Goal: Information Seeking & Learning: Compare options

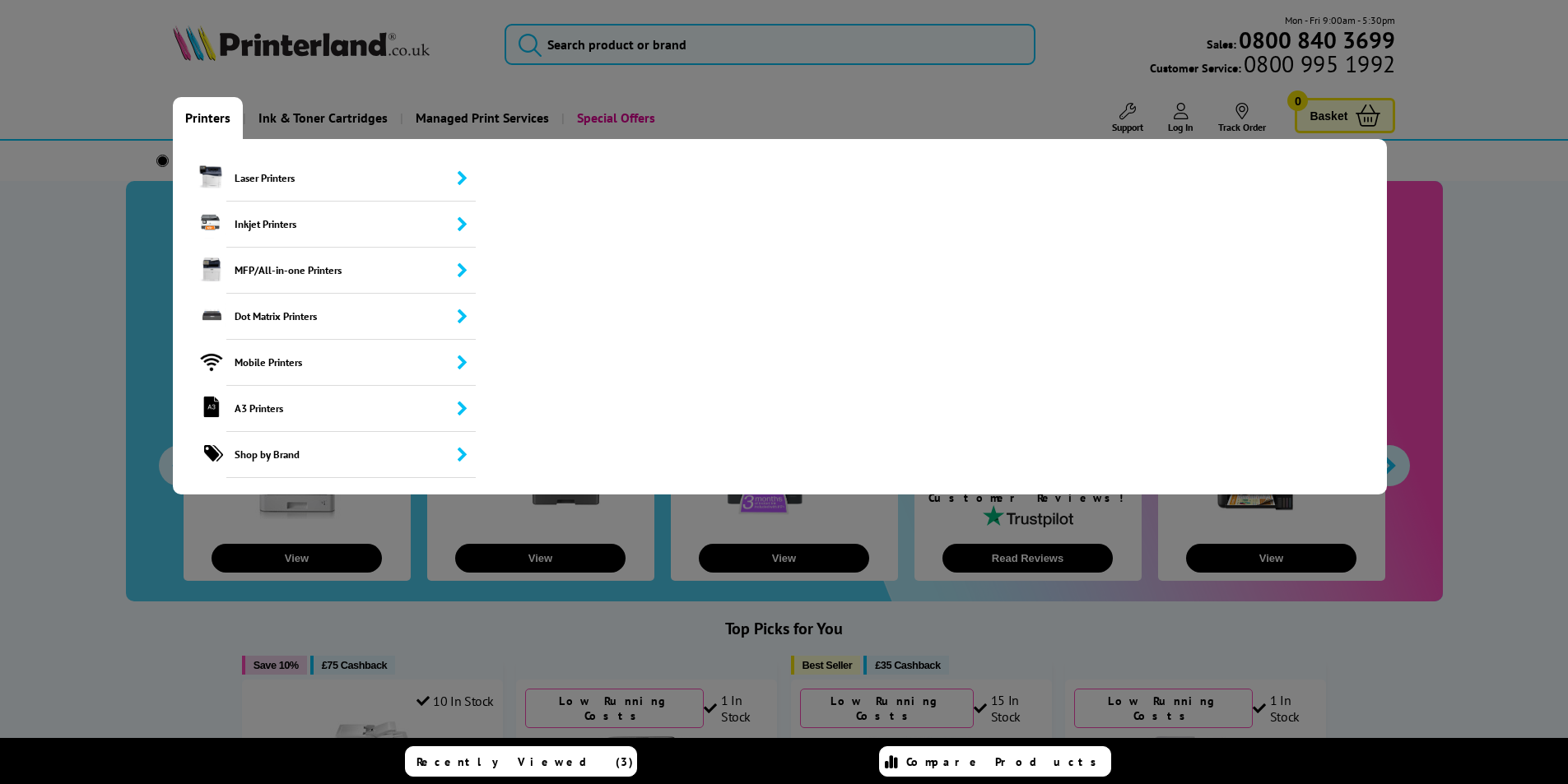
click at [205, 121] on link "Printers" at bounding box center [208, 117] width 70 height 42
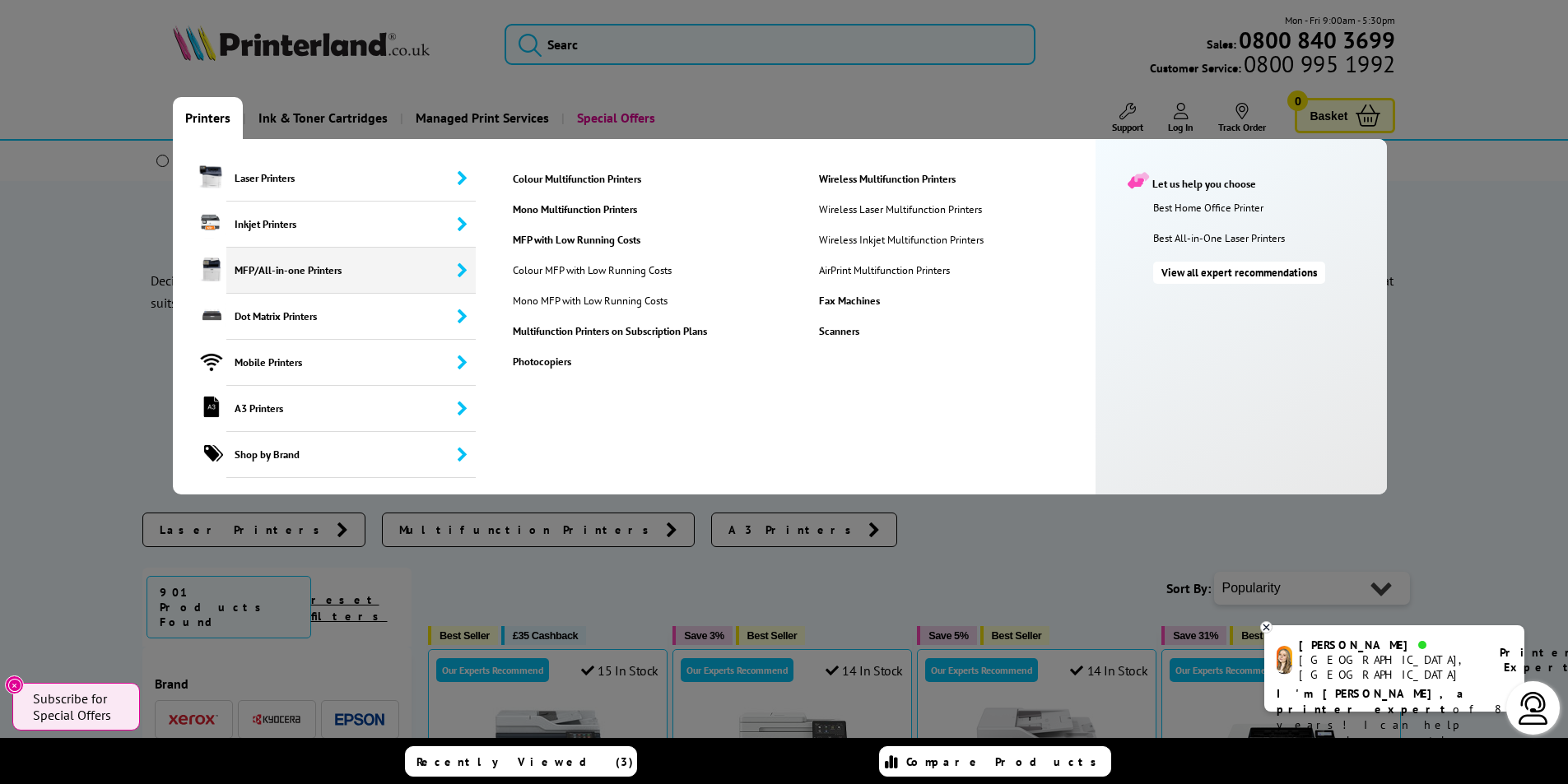
click at [286, 266] on span "MFP/All-in-one Printers" at bounding box center [351, 270] width 250 height 46
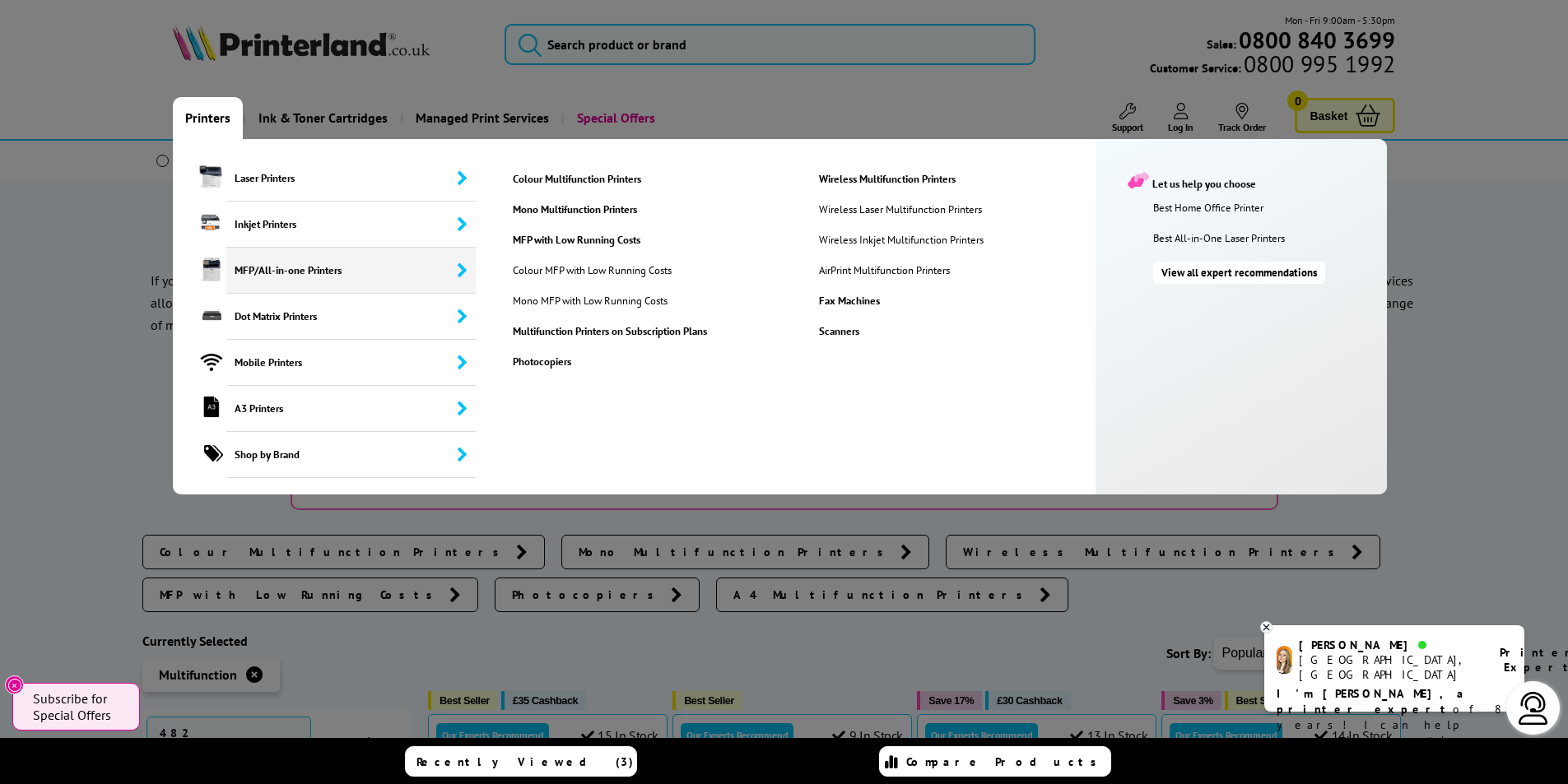
click at [578, 170] on ul "Colour Multifunction Printers Mono Multifunction Printers MFP with Low Running …" at bounding box center [630, 317] width 291 height 356
click at [578, 173] on link "Colour Multifunction Printers" at bounding box center [652, 179] width 304 height 14
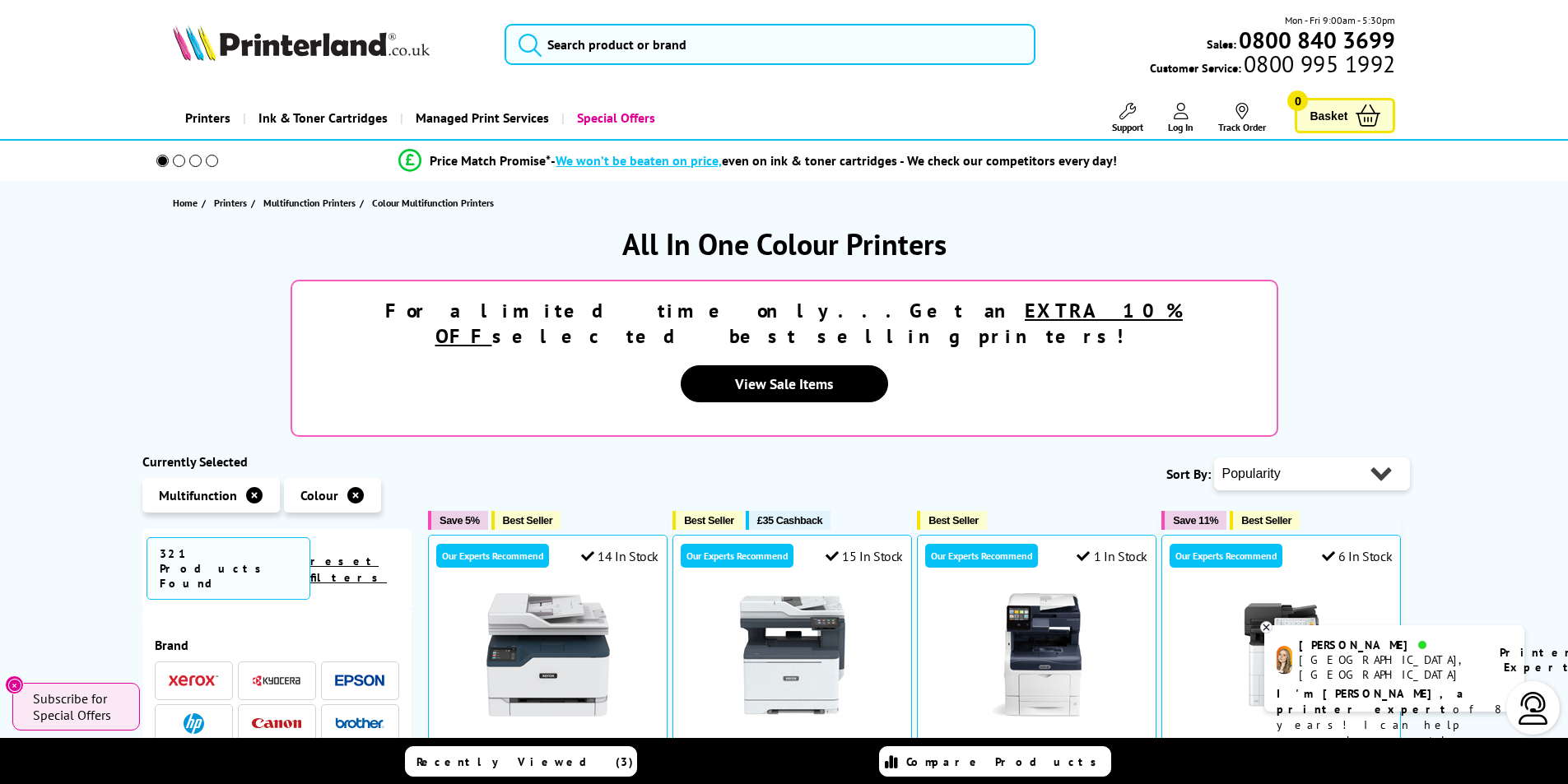
click at [195, 714] on img at bounding box center [194, 723] width 21 height 21
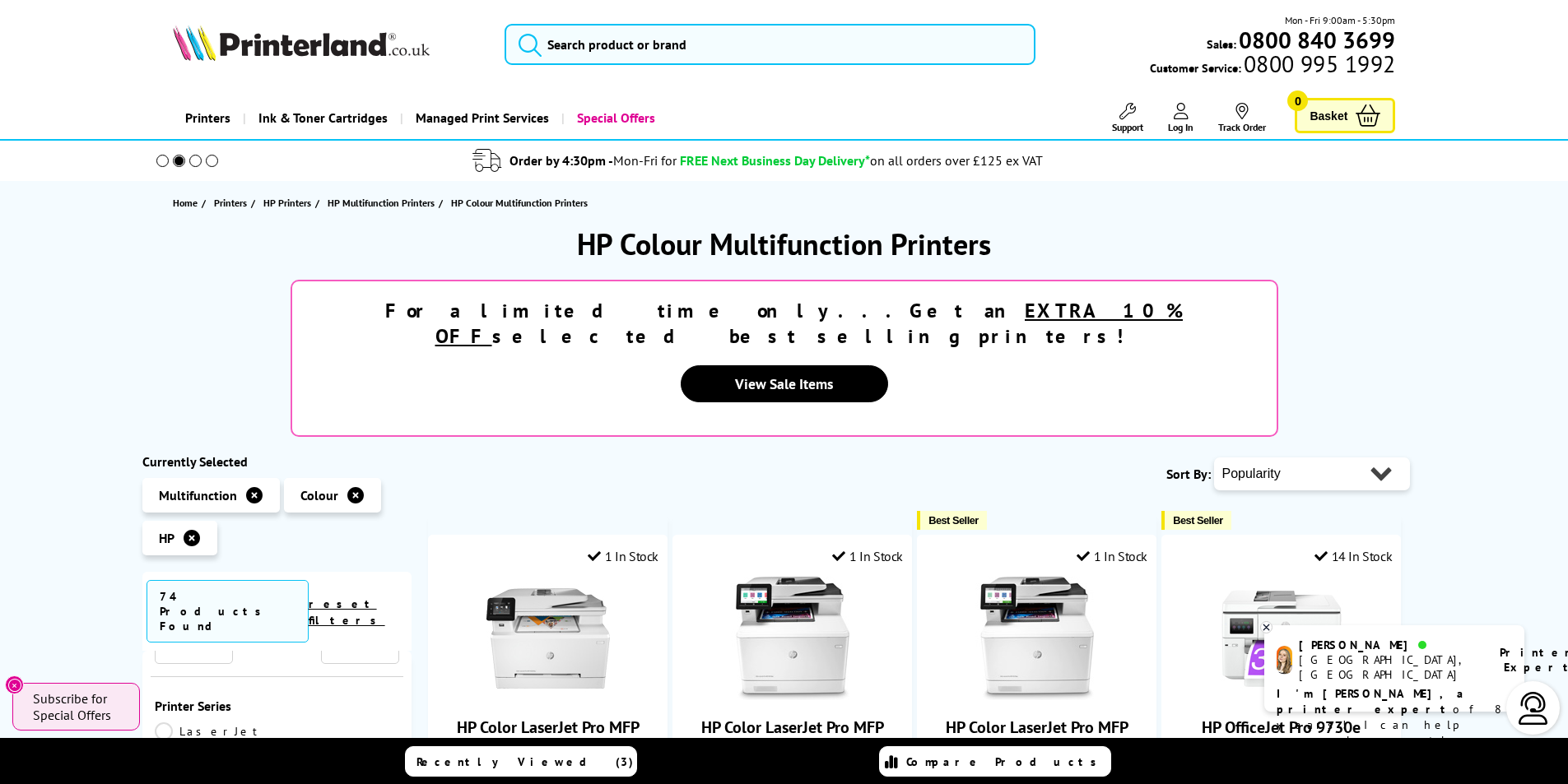
click at [1384, 457] on select "Popularity Rating Price - Low to High Price - High to Low Running Costs - Low t…" at bounding box center [1312, 474] width 196 height 33
select select "Price Ascending"
click at [1214, 457] on select "Popularity Rating Price - Low to High Price - High to Low Running Costs - Low t…" at bounding box center [1312, 474] width 196 height 33
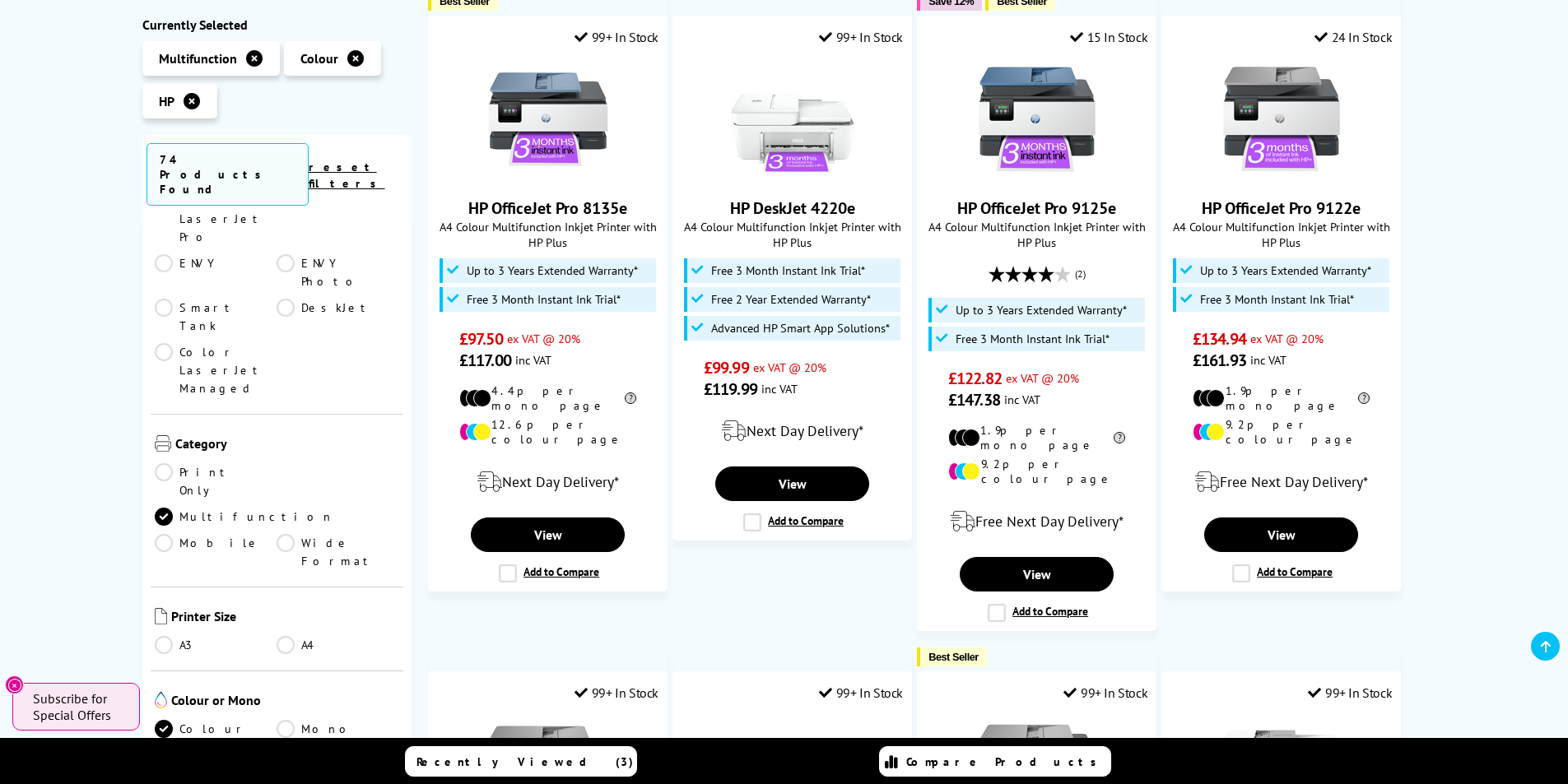
scroll to position [412, 0]
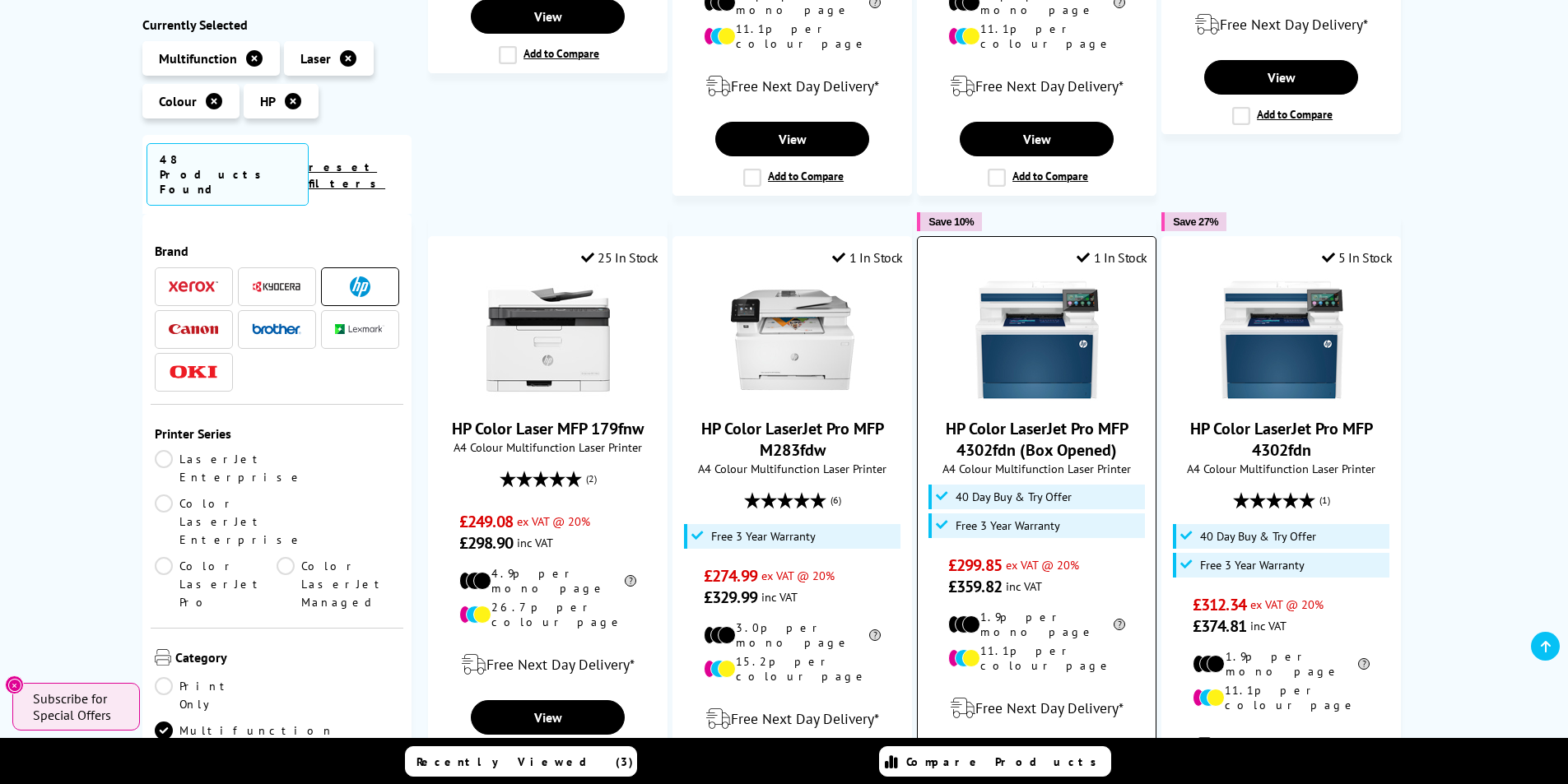
scroll to position [823, 0]
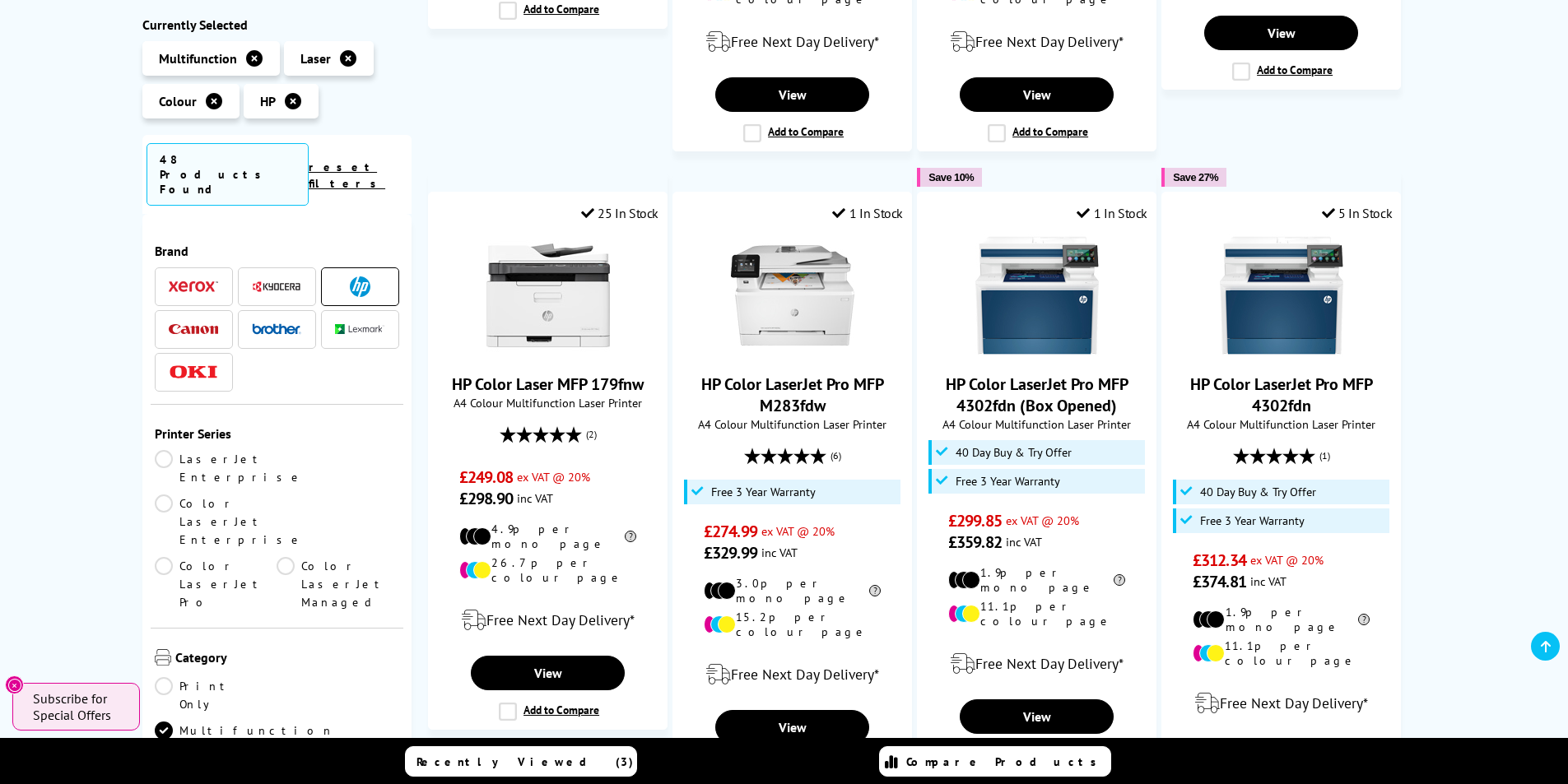
drag, startPoint x: 298, startPoint y: 309, endPoint x: 283, endPoint y: 309, distance: 15.0
click at [285, 310] on li at bounding box center [277, 329] width 78 height 39
click at [271, 324] on img at bounding box center [277, 329] width 49 height 12
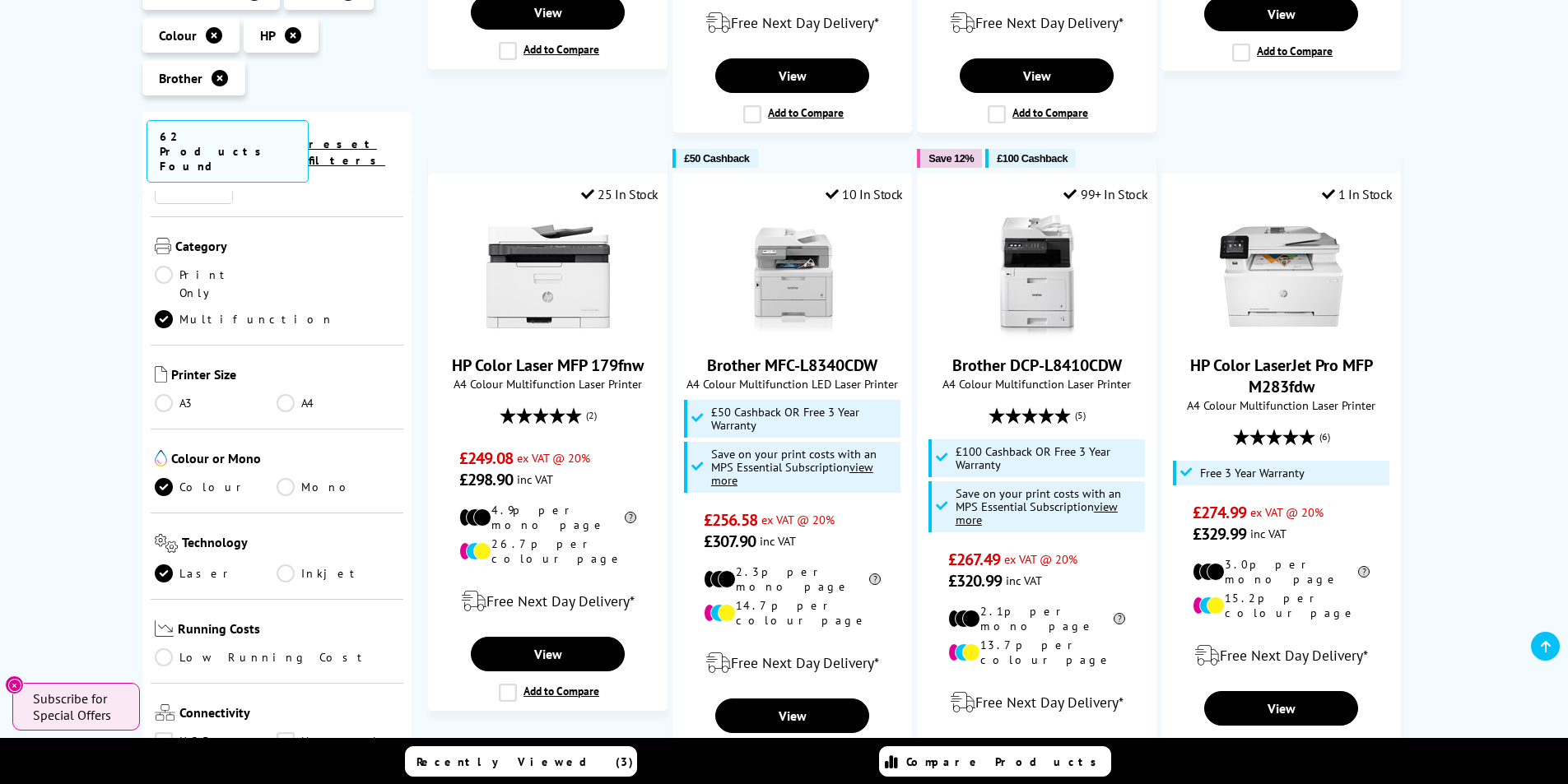
scroll to position [1481, 0]
